Goal: Task Accomplishment & Management: Complete application form

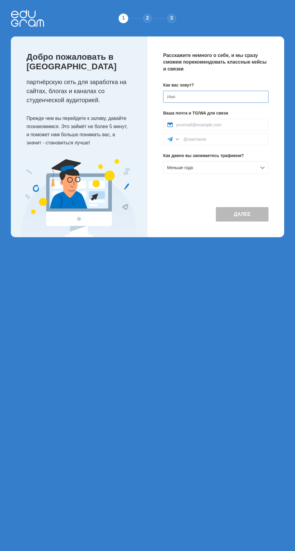
click at [234, 97] on input at bounding box center [215, 97] width 105 height 12
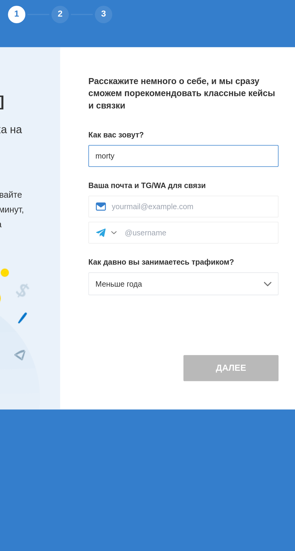
type input "morty"
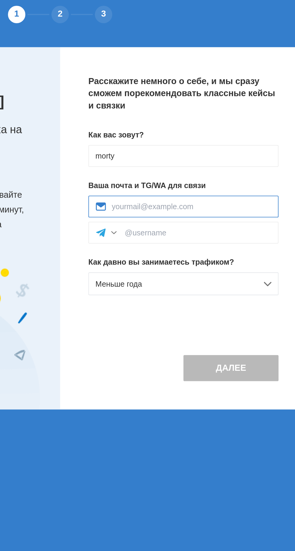
click at [245, 124] on input at bounding box center [220, 124] width 89 height 5
type input "M80"
type input "m808rty@gmail.com"
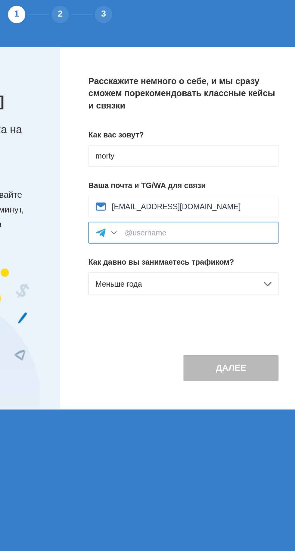
click at [242, 139] on input at bounding box center [224, 139] width 81 height 5
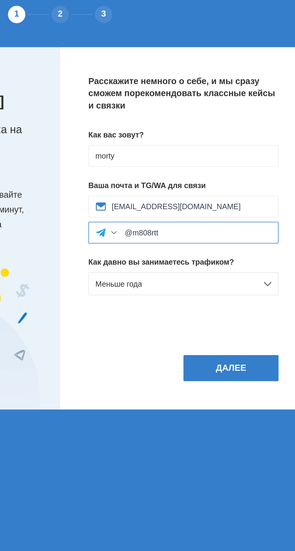
click at [237, 140] on input "@m808rtt" at bounding box center [224, 139] width 81 height 5
type input "@m808rty"
click at [245, 214] on button "Далее" at bounding box center [242, 214] width 53 height 14
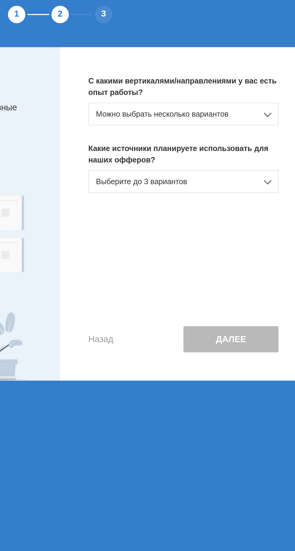
click at [241, 78] on div "Можно выбрать несколько вариантов" at bounding box center [215, 73] width 105 height 13
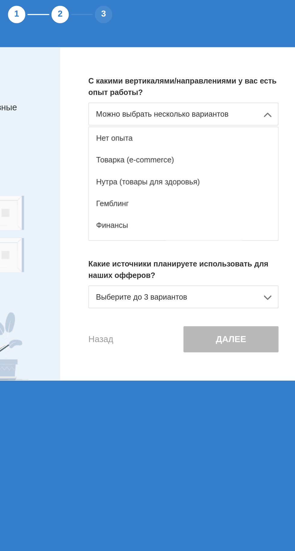
click at [243, 87] on div "Нет опыта" at bounding box center [216, 87] width 105 height 12
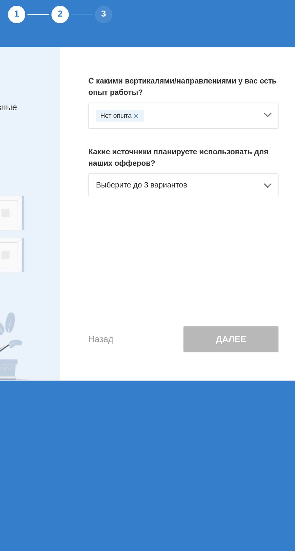
click at [239, 109] on div "Выберите до 3 вариантов" at bounding box center [215, 112] width 105 height 13
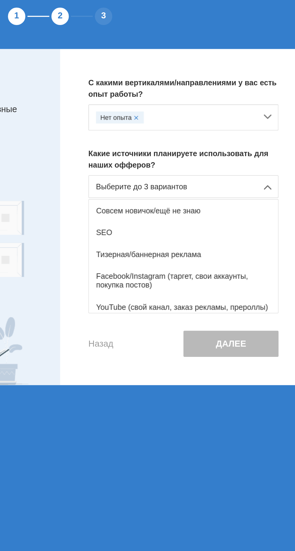
click at [242, 178] on div "YouTube (свой канал, заказ рекламы, прероллы)" at bounding box center [216, 179] width 105 height 12
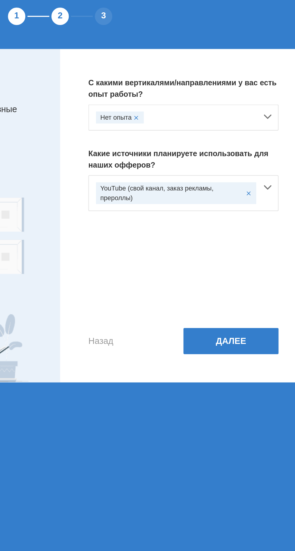
click at [247, 194] on button "Далее" at bounding box center [242, 198] width 53 height 14
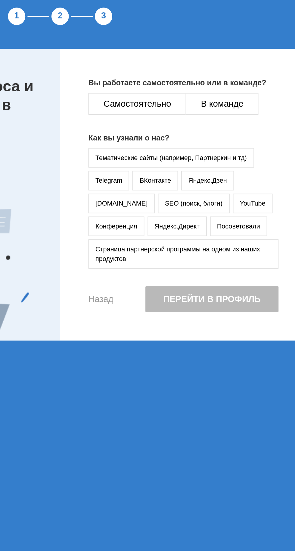
click at [206, 68] on button "Самостоятельно" at bounding box center [190, 67] width 54 height 12
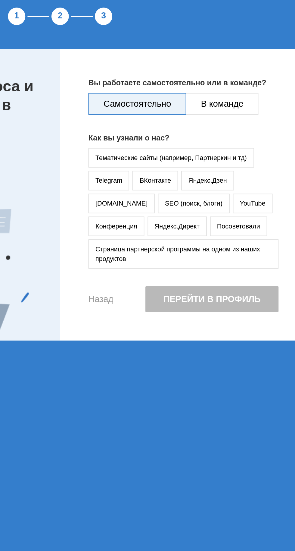
click at [244, 122] on button "YouTube" at bounding box center [255, 122] width 22 height 11
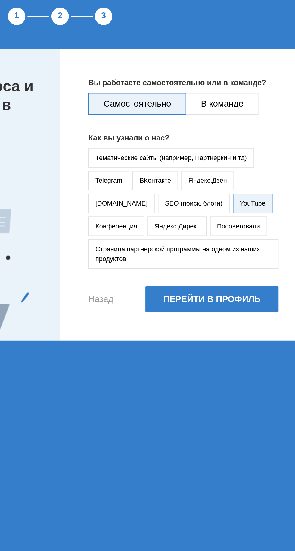
click at [249, 168] on button "Перейти в профиль" at bounding box center [232, 175] width 74 height 14
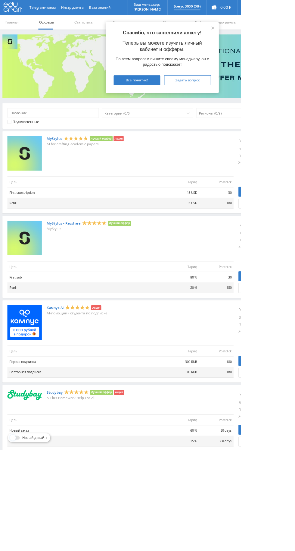
click at [181, 96] on span "Все понятно!" at bounding box center [167, 98] width 27 height 5
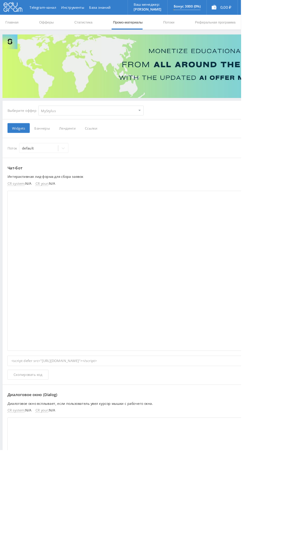
click at [110, 157] on span "Ссылки" at bounding box center [111, 157] width 27 height 12
click at [0, 0] on input "Ссылки" at bounding box center [0, 0] width 0 height 0
